Goal: Complete application form: Fill out and submit a form for a specific purpose

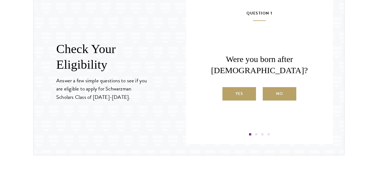
scroll to position [616, 0]
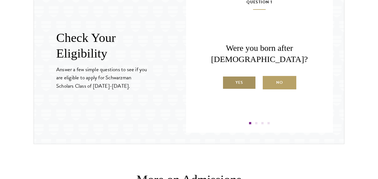
click at [245, 80] on label "Yes" at bounding box center [239, 82] width 34 height 13
click at [227, 80] on input "Yes" at bounding box center [224, 79] width 5 height 5
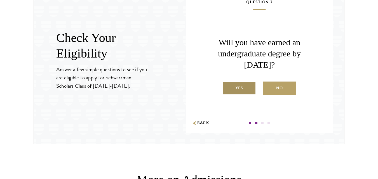
click at [240, 88] on label "Yes" at bounding box center [239, 88] width 34 height 13
click at [227, 87] on input "Yes" at bounding box center [224, 84] width 5 height 5
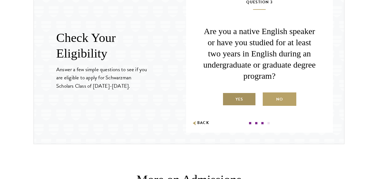
click at [242, 96] on label "Yes" at bounding box center [239, 99] width 34 height 13
click at [227, 96] on input "Yes" at bounding box center [224, 95] width 5 height 5
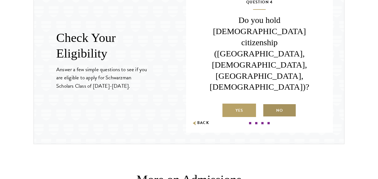
click at [283, 104] on label "No" at bounding box center [280, 110] width 34 height 13
click at [268, 105] on input "No" at bounding box center [265, 107] width 5 height 5
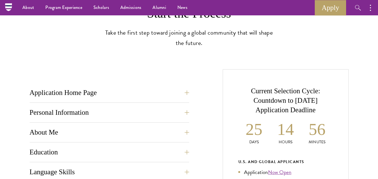
scroll to position [134, 0]
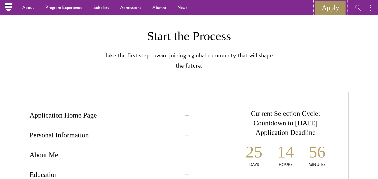
click at [338, 11] on link "Apply" at bounding box center [330, 7] width 31 height 15
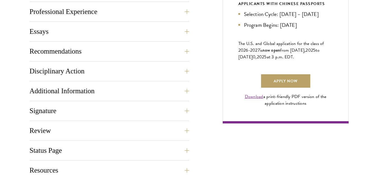
scroll to position [436, 0]
